Goal: Task Accomplishment & Management: Manage account settings

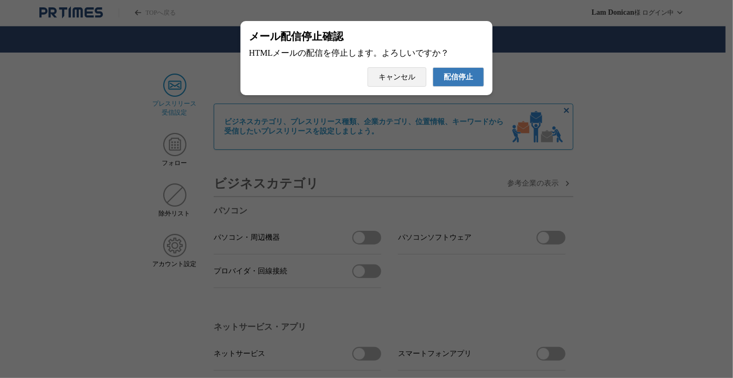
click at [403, 79] on span "キャンセル" at bounding box center [397, 77] width 37 height 9
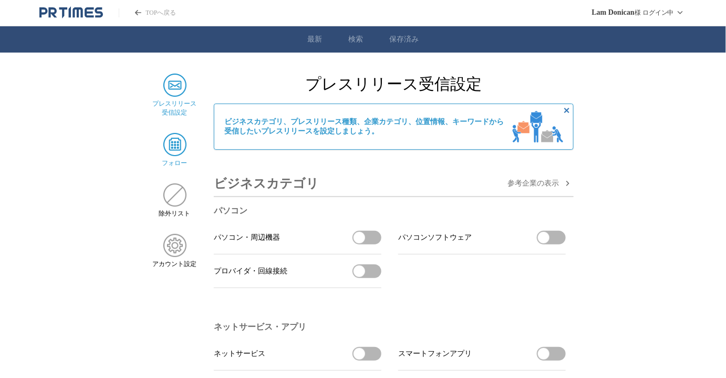
click at [174, 142] on img at bounding box center [174, 144] width 23 height 23
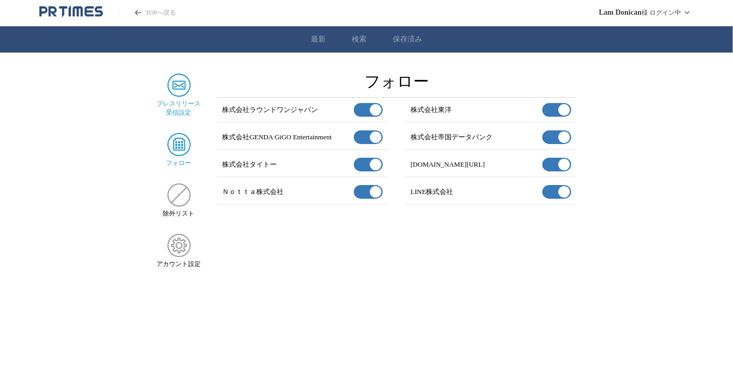
click at [177, 96] on img at bounding box center [179, 85] width 23 height 23
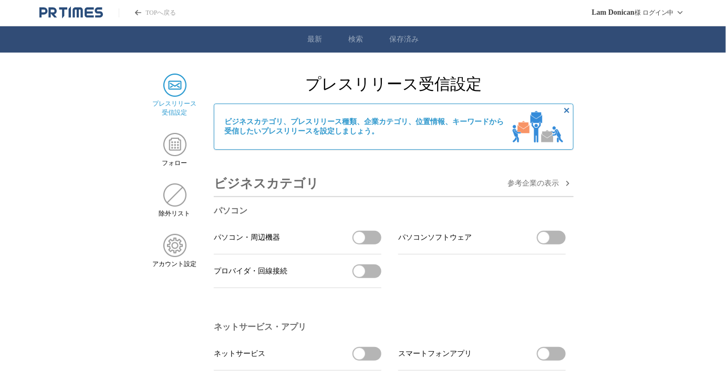
click at [179, 100] on span "プレスリリース 受信設定" at bounding box center [175, 108] width 44 height 18
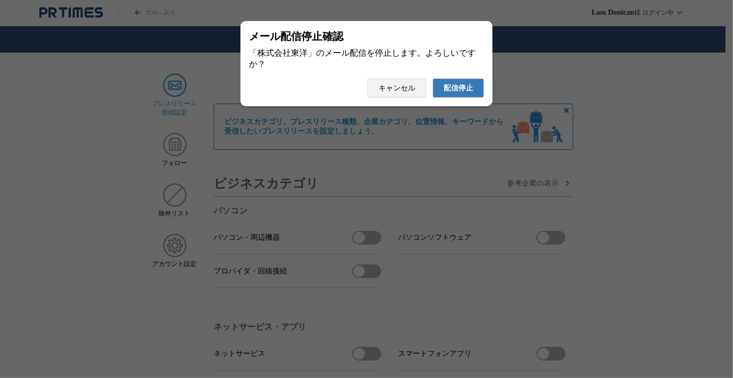
click at [468, 93] on span "配信停止" at bounding box center [458, 88] width 29 height 9
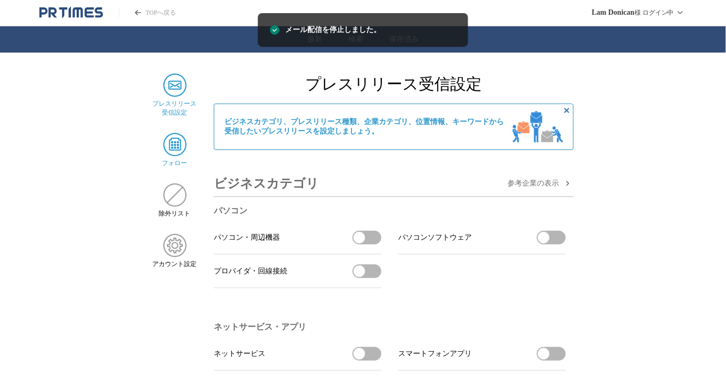
click at [183, 153] on img at bounding box center [174, 144] width 23 height 23
